Goal: Check status

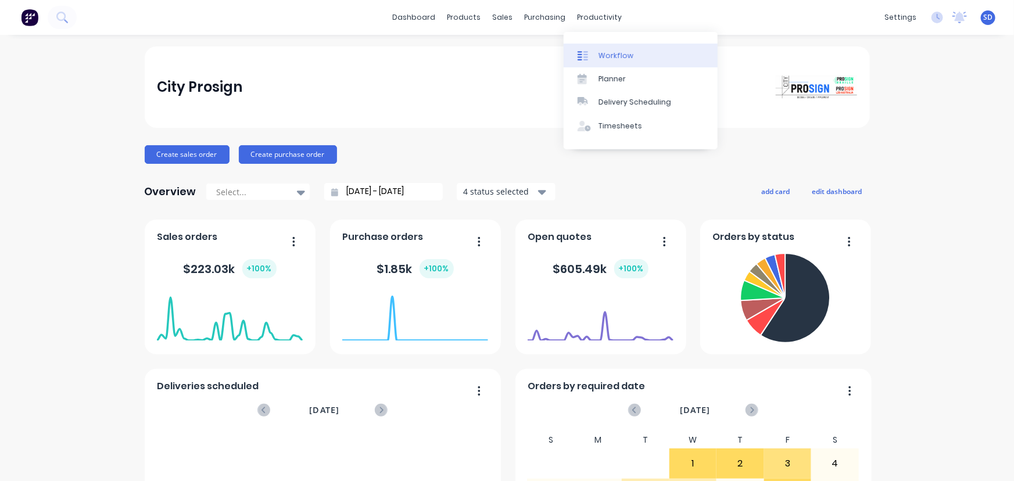
click at [608, 57] on div "Workflow" at bounding box center [616, 56] width 35 height 10
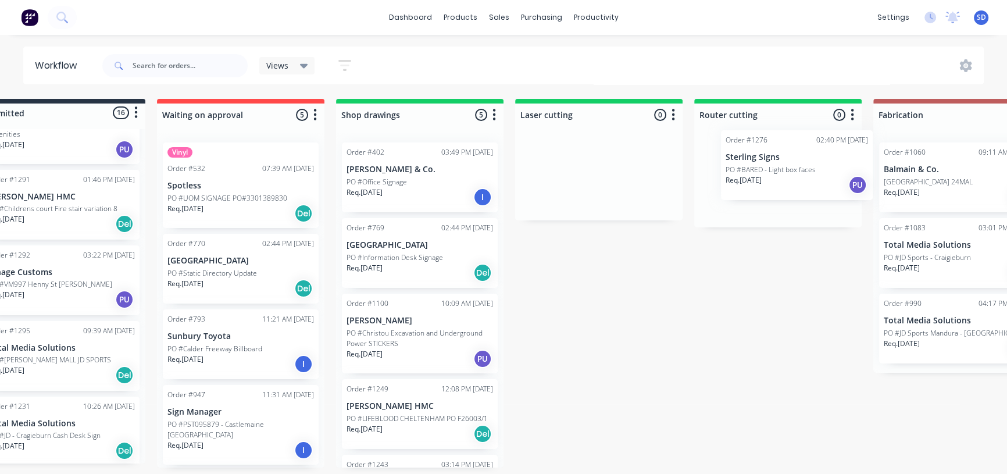
scroll to position [0, 52]
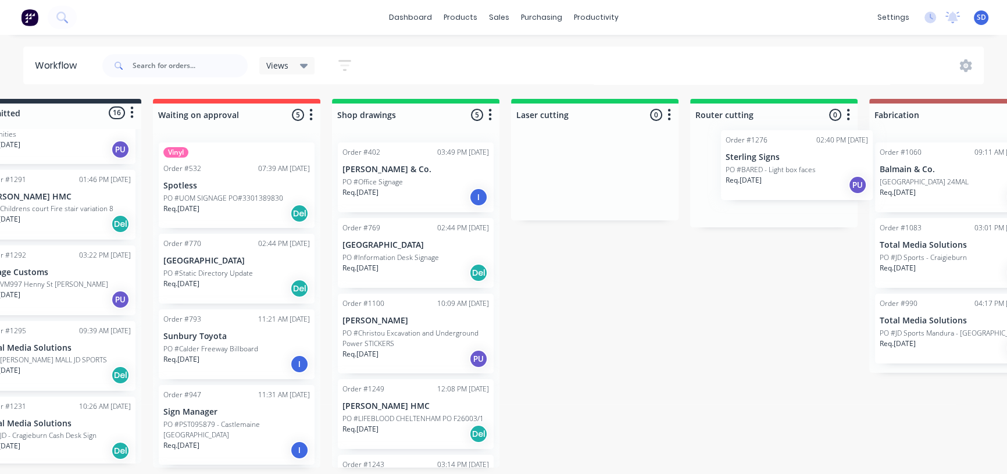
drag, startPoint x: 87, startPoint y: 277, endPoint x: 771, endPoint y: 180, distance: 691.5
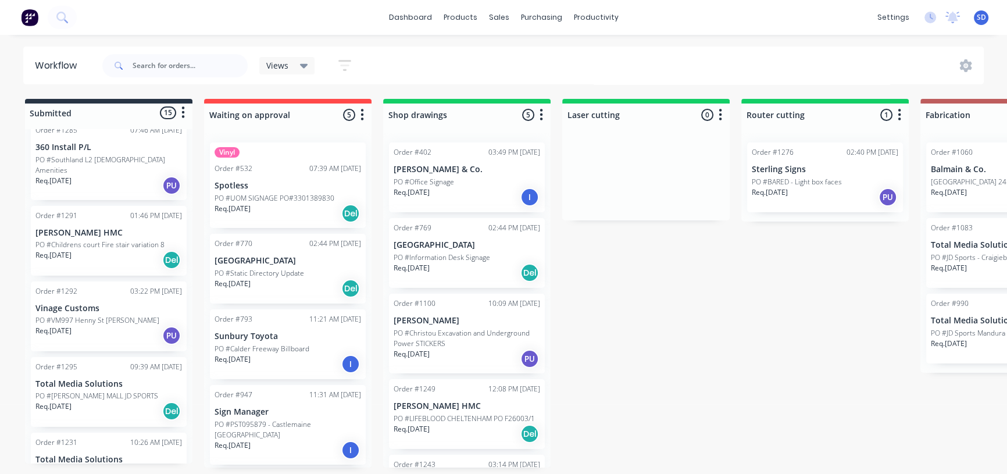
scroll to position [616, 0]
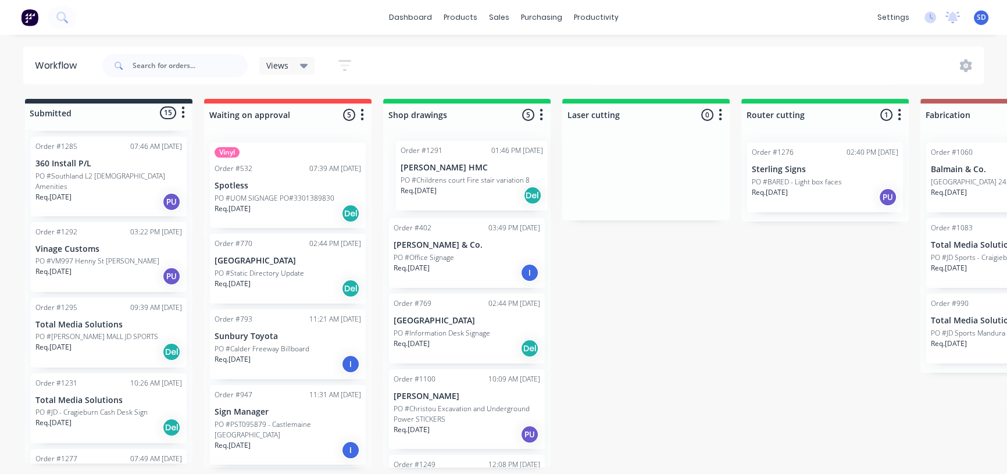
drag, startPoint x: 99, startPoint y: 247, endPoint x: 475, endPoint y: 186, distance: 380.9
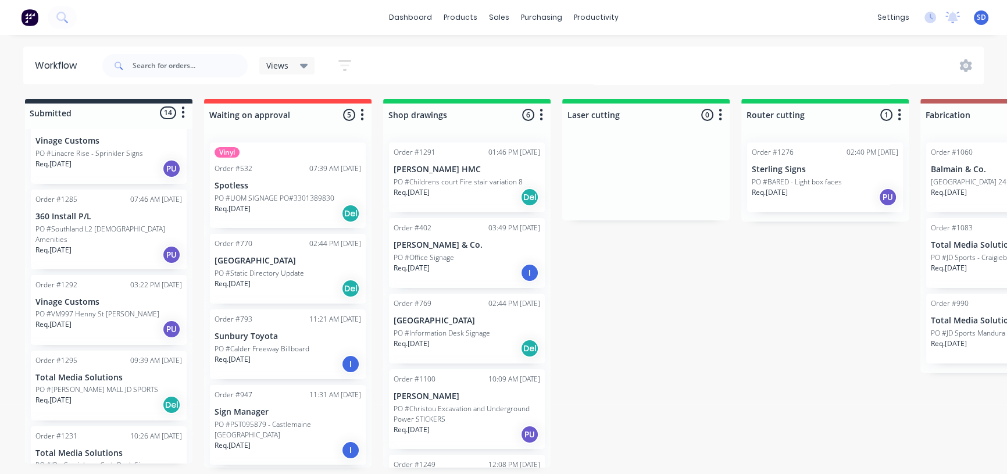
scroll to position [510, 0]
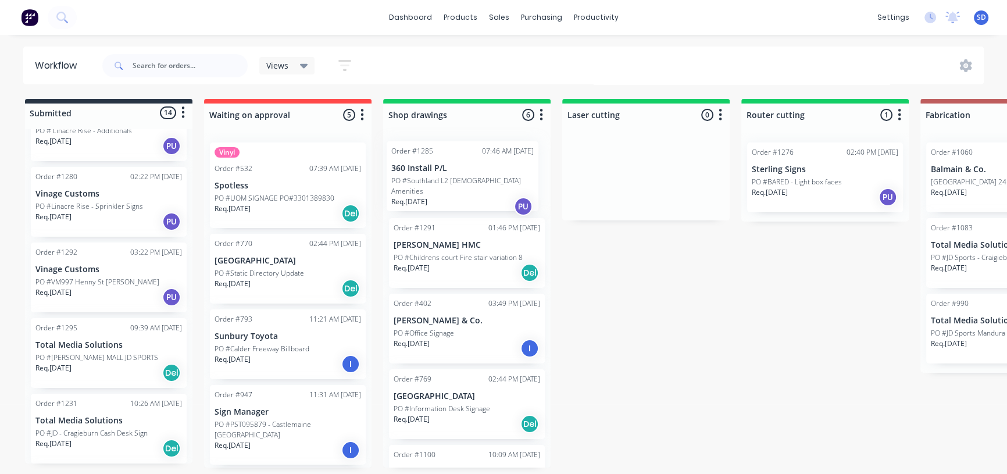
drag, startPoint x: 145, startPoint y: 278, endPoint x: 442, endPoint y: 191, distance: 309.7
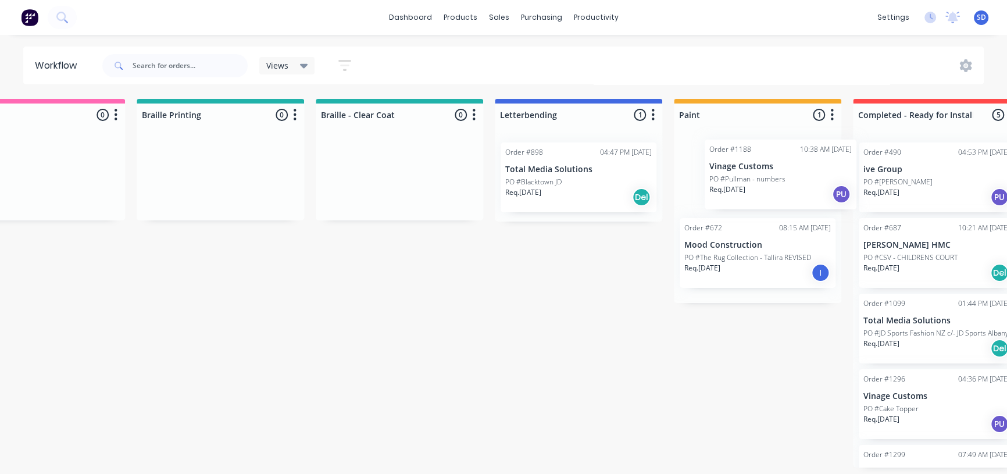
scroll to position [0, 1144]
drag, startPoint x: 84, startPoint y: 330, endPoint x: 732, endPoint y: 198, distance: 661.4
click at [733, 198] on div "Submitted 13 Status colour #273444 hex #273444 Save Cancel Summaries Total orde…" at bounding box center [322, 283] width 2949 height 368
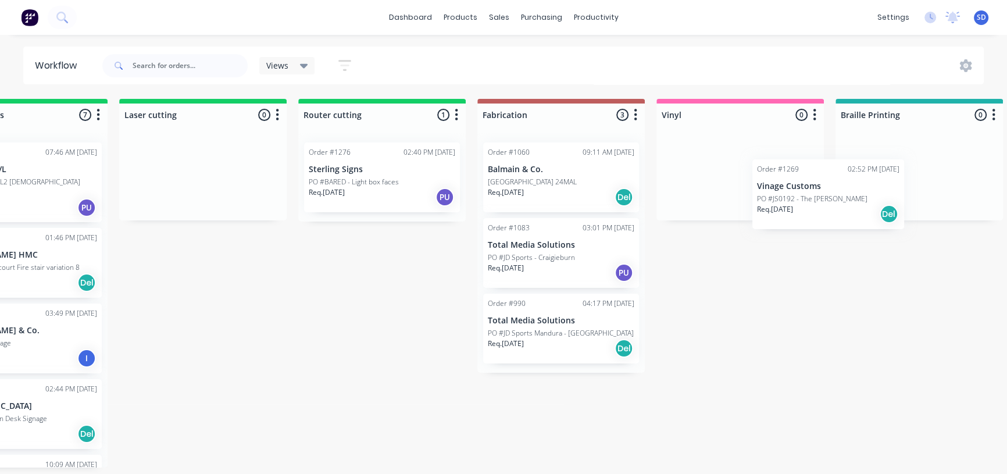
scroll to position [0, 445]
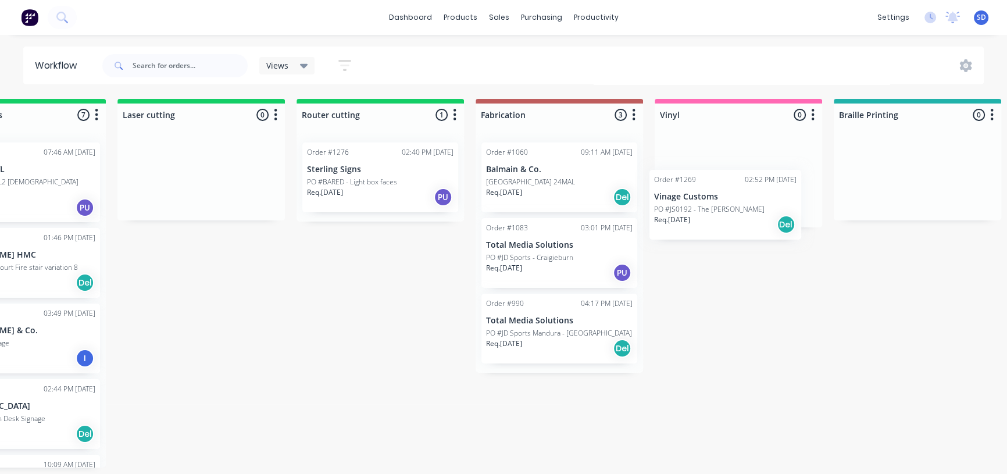
drag, startPoint x: 85, startPoint y: 263, endPoint x: 721, endPoint y: 189, distance: 640.0
click at [721, 189] on div "Submitted 12 Status colour #273444 hex #273444 Save Cancel Summaries Total orde…" at bounding box center [1021, 283] width 2949 height 368
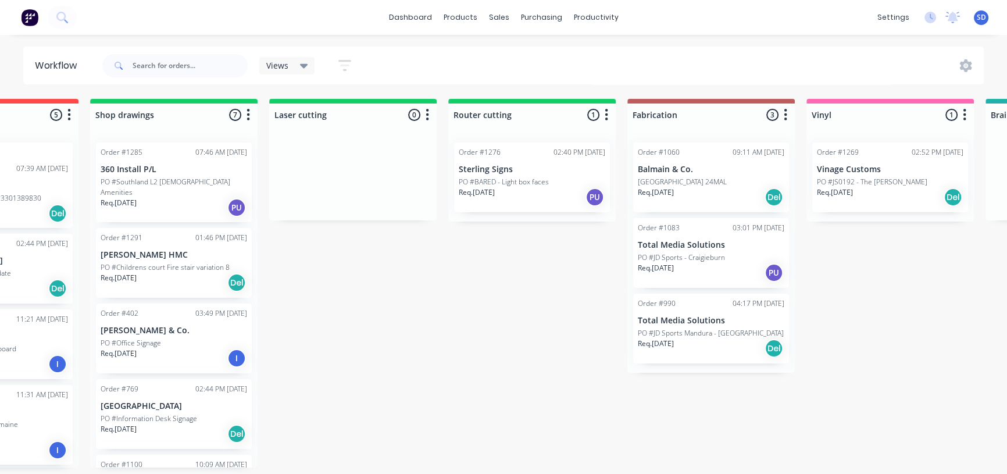
scroll to position [0, 0]
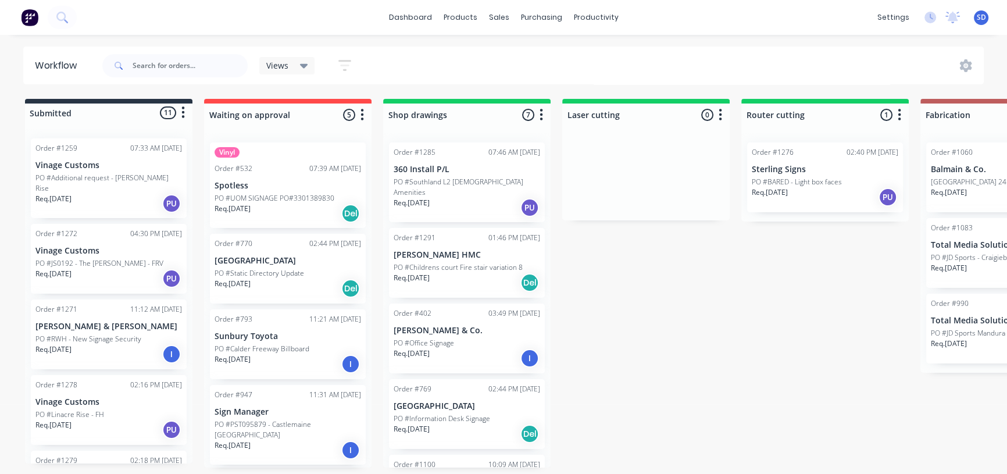
click at [99, 258] on p "PO #JS0192 - The [PERSON_NAME] - FRV" at bounding box center [99, 263] width 128 height 10
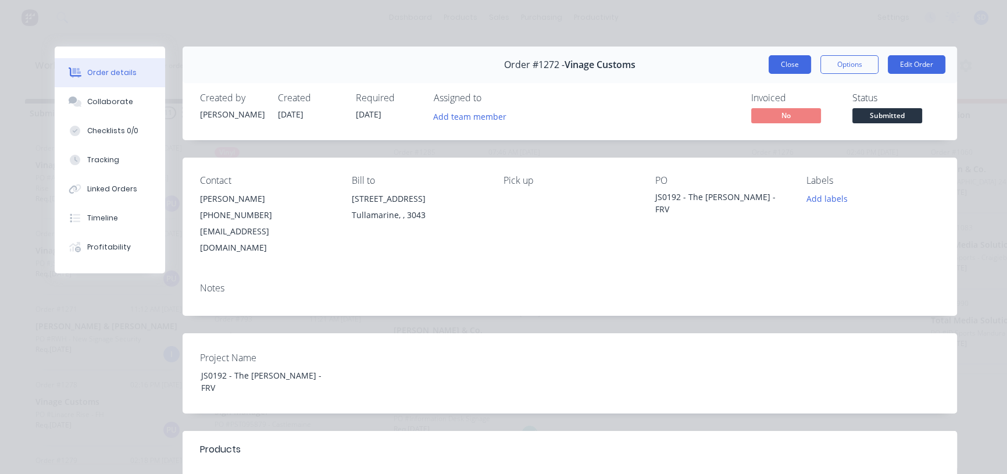
click at [788, 67] on button "Close" at bounding box center [789, 64] width 42 height 19
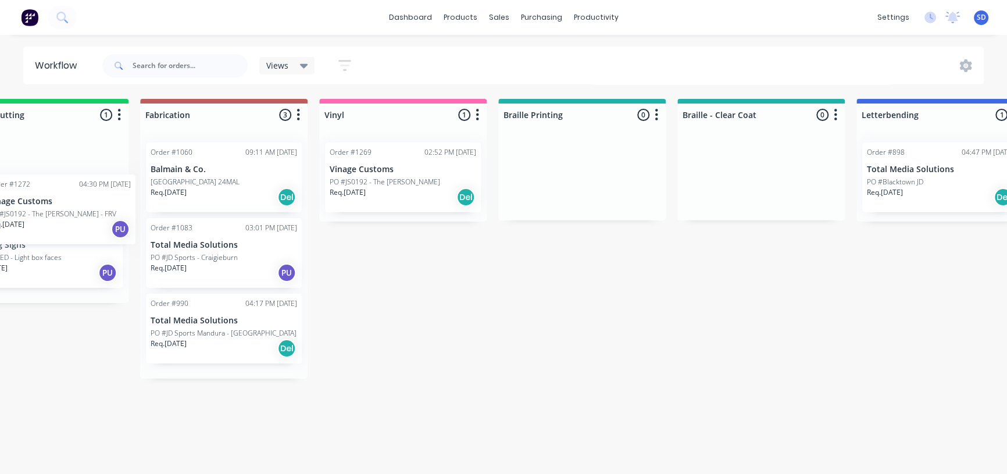
scroll to position [0, 761]
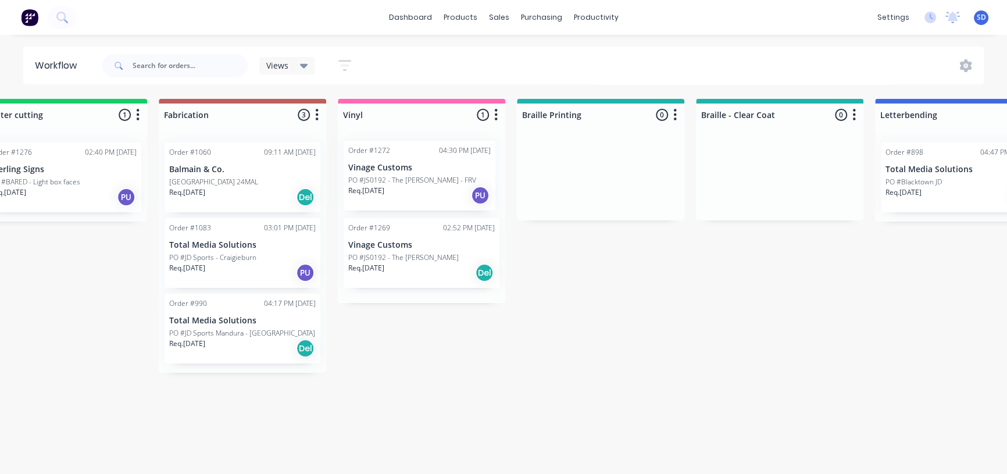
drag, startPoint x: 105, startPoint y: 262, endPoint x: 422, endPoint y: 189, distance: 326.2
click at [422, 189] on div "Submitted 11 Status colour #273444 hex #273444 Save Cancel Summaries Total orde…" at bounding box center [704, 283] width 2949 height 368
click at [407, 261] on p "PO #JS0192 - The [PERSON_NAME]" at bounding box center [403, 257] width 110 height 10
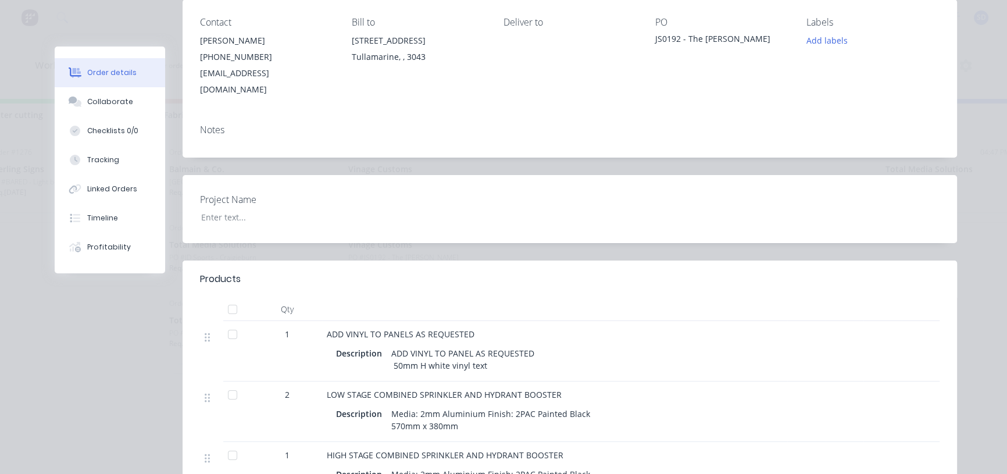
scroll to position [0, 0]
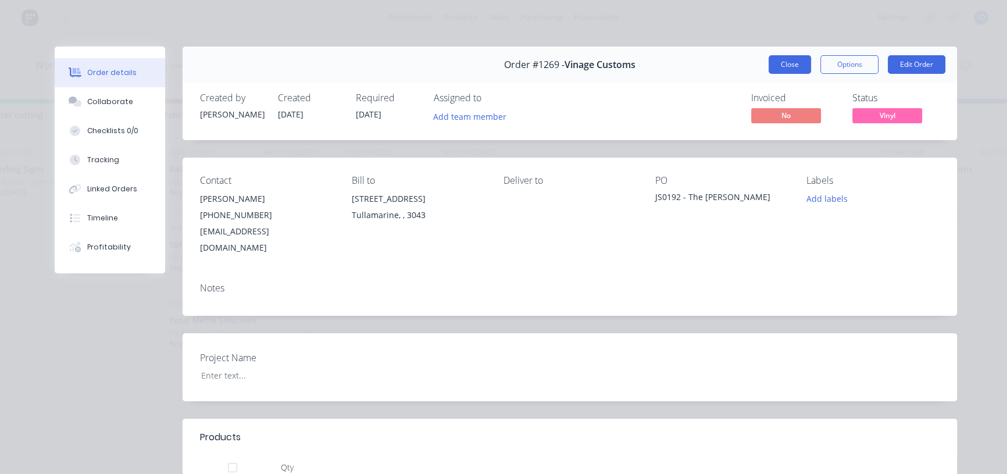
click at [773, 70] on button "Close" at bounding box center [789, 64] width 42 height 19
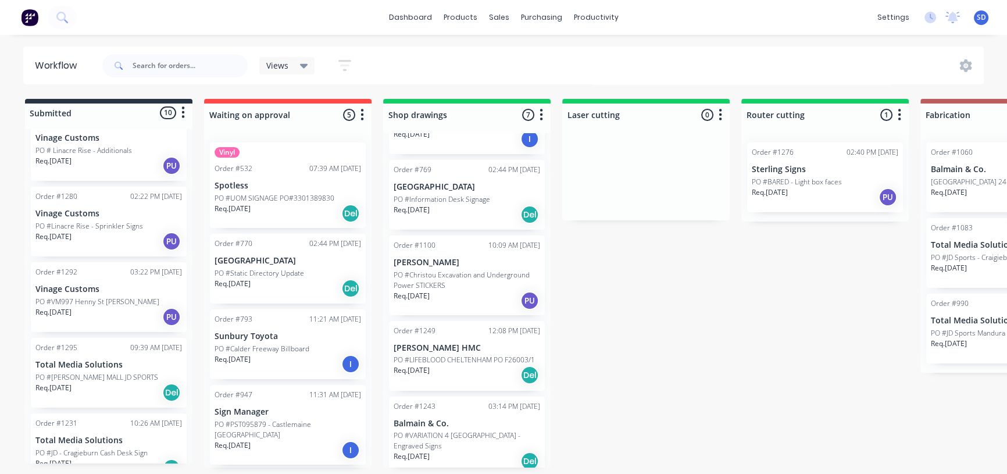
scroll to position [317, 0]
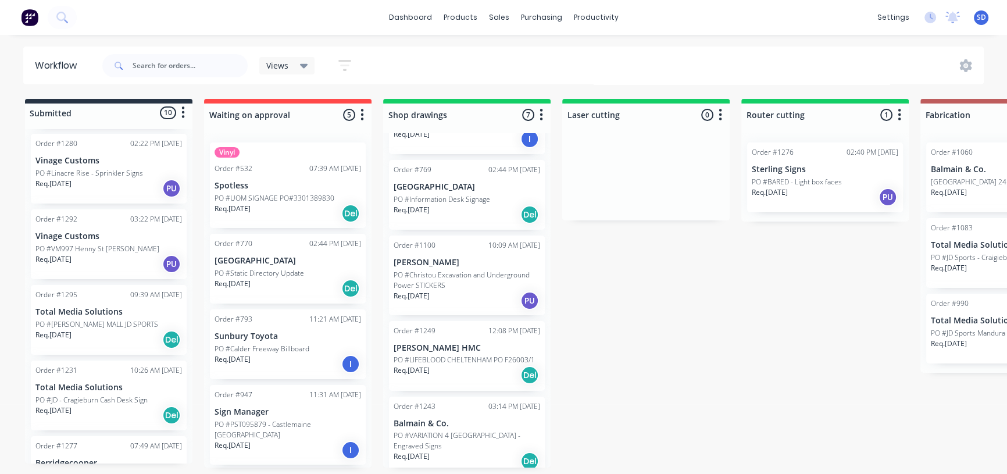
click at [115, 330] on div "Req. [DATE] Del" at bounding box center [108, 340] width 146 height 20
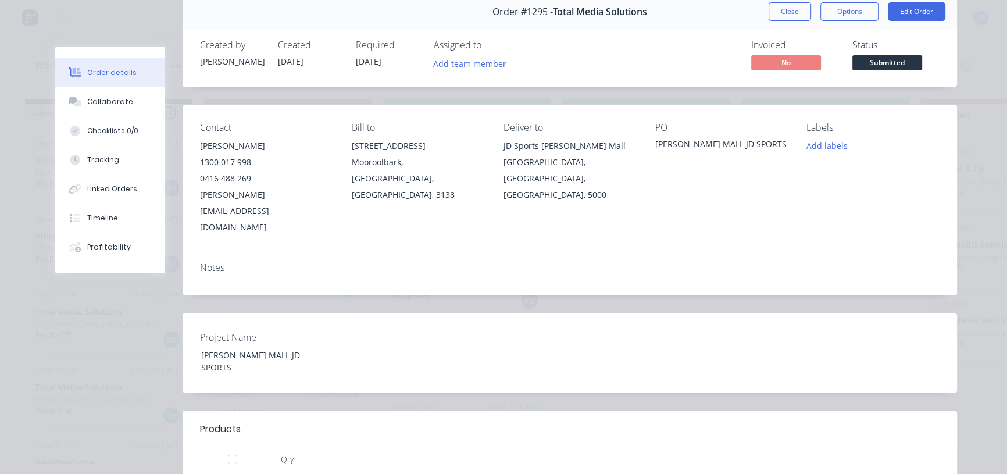
scroll to position [0, 0]
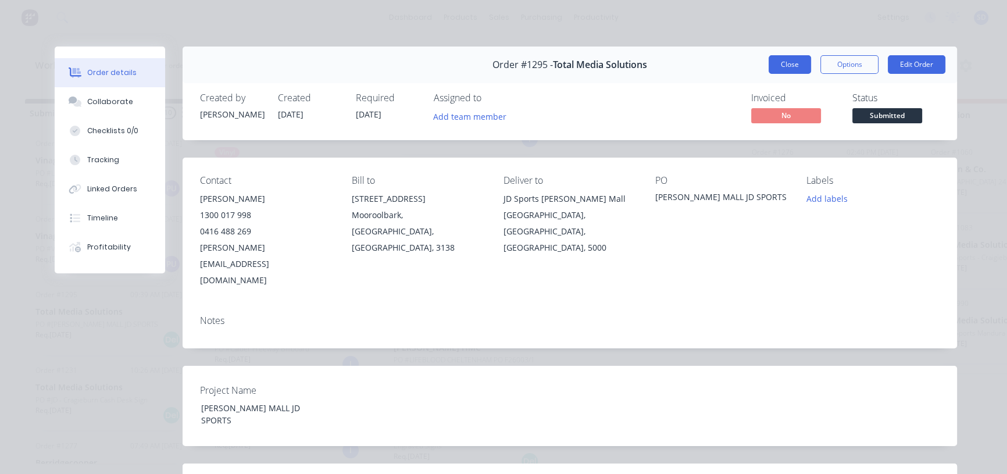
click at [785, 66] on button "Close" at bounding box center [789, 64] width 42 height 19
